Goal: Task Accomplishment & Management: Use online tool/utility

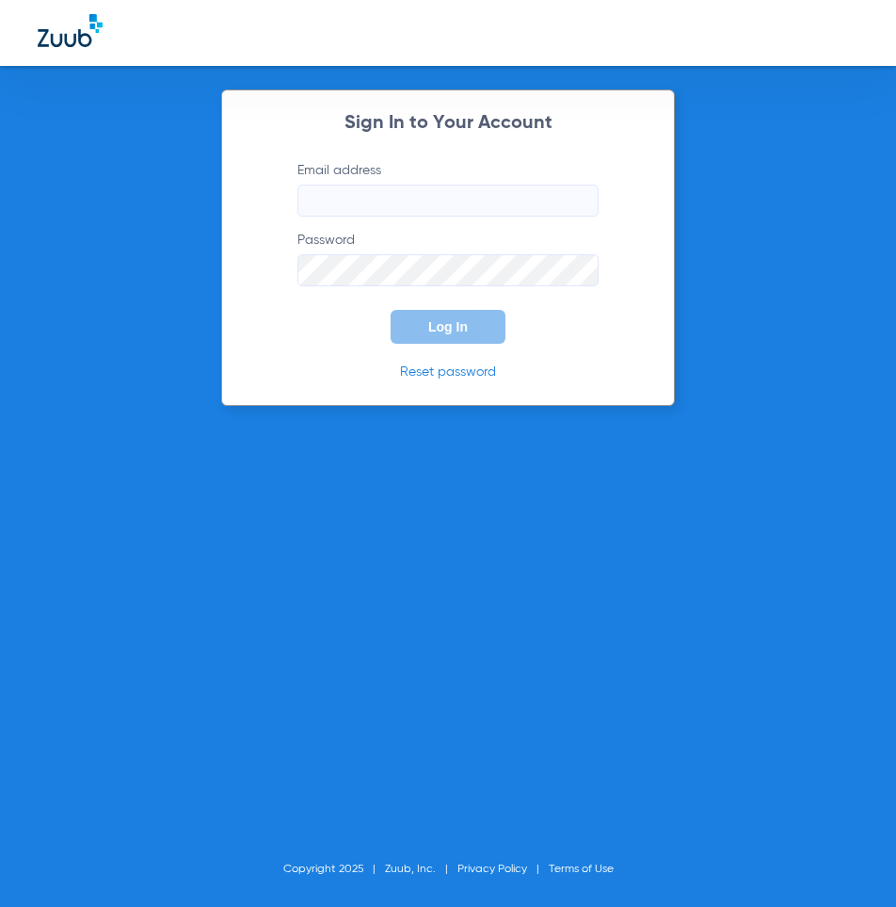
click at [403, 193] on input "Email address" at bounding box center [447, 201] width 301 height 32
type input "lapuenteadvanced@gmail.com"
click at [391, 310] on button "Log In" at bounding box center [448, 327] width 115 height 34
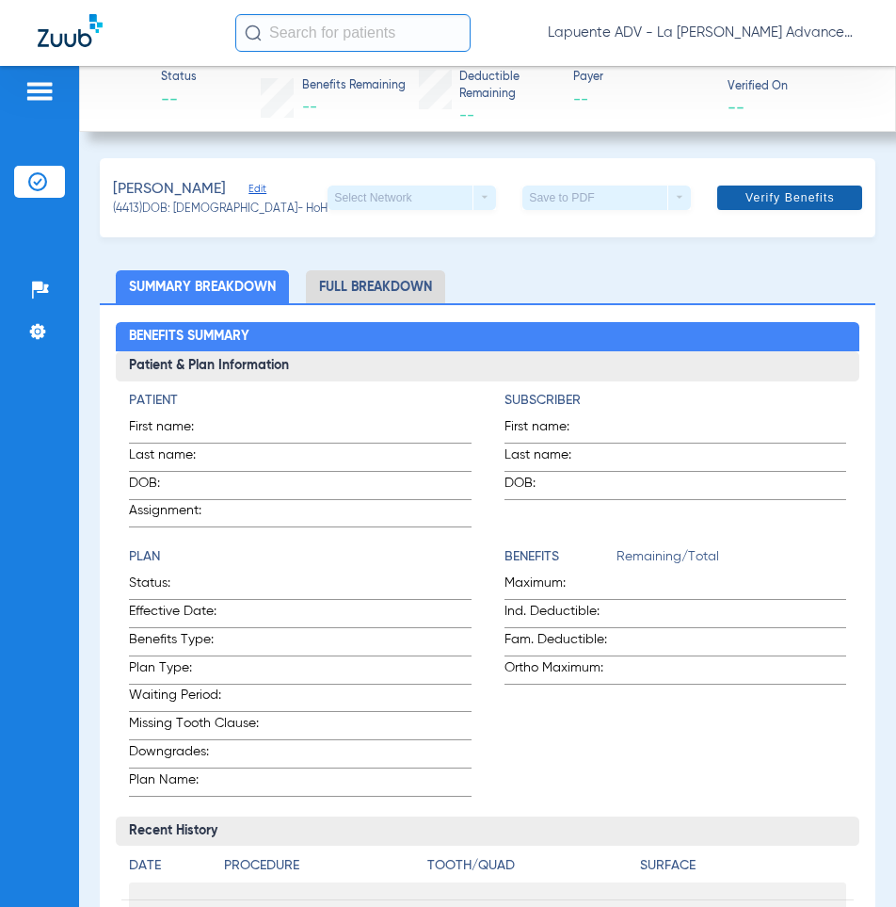
click at [788, 205] on span "Verify Benefits" at bounding box center [790, 197] width 89 height 15
